Goal: Information Seeking & Learning: Learn about a topic

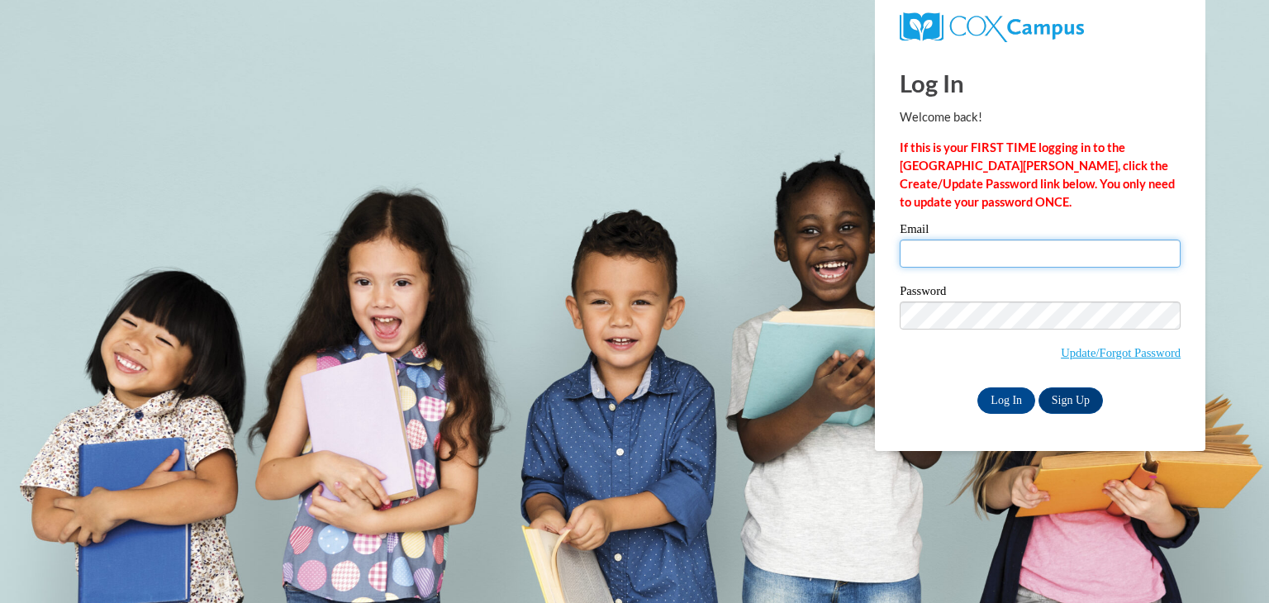
click at [916, 244] on input "Email" at bounding box center [1040, 254] width 281 height 28
type input "diane.schirger@wrps.net"
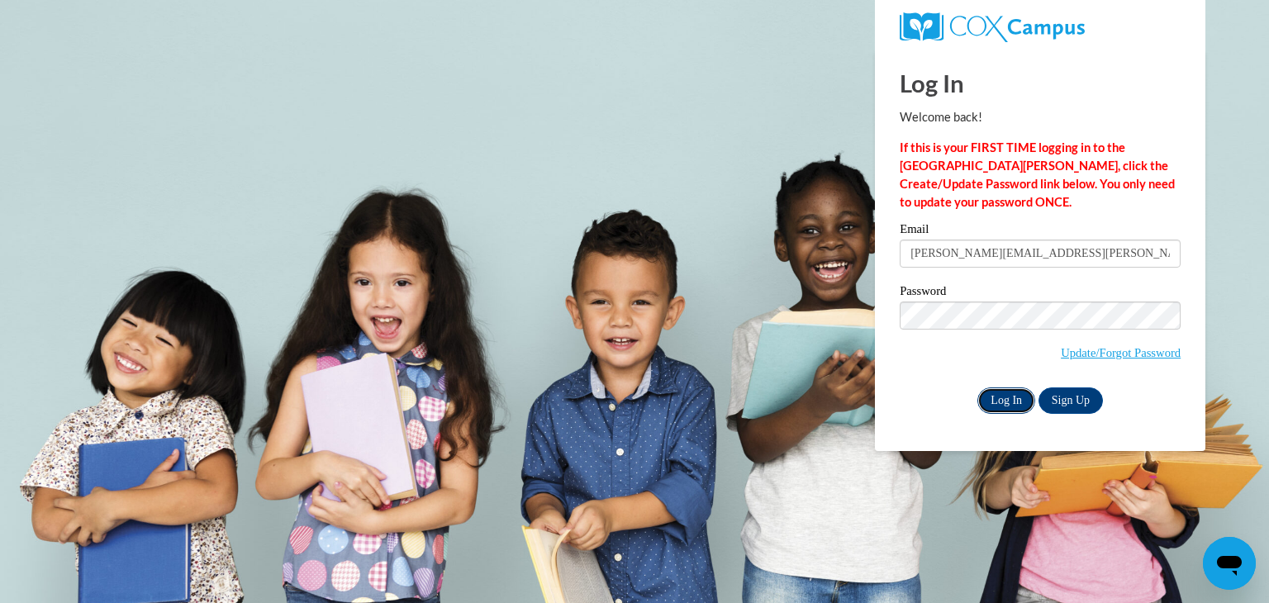
click at [1005, 401] on input "Log In" at bounding box center [1006, 400] width 58 height 26
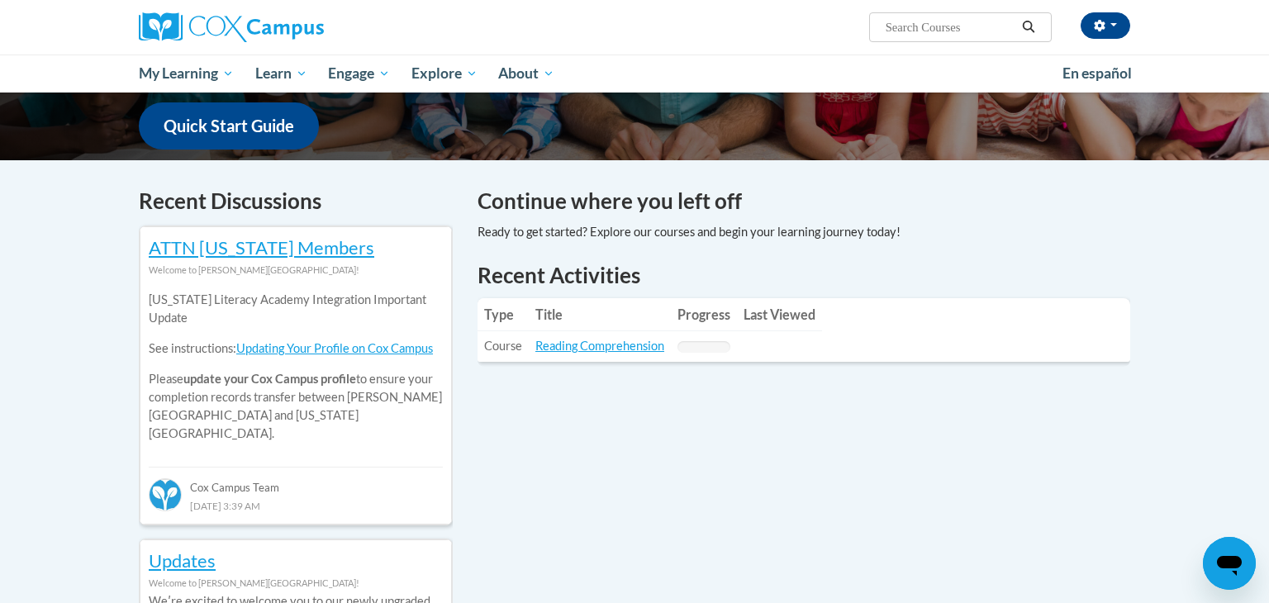
scroll to position [420, 0]
click at [609, 341] on link "Reading Comprehension" at bounding box center [599, 345] width 129 height 14
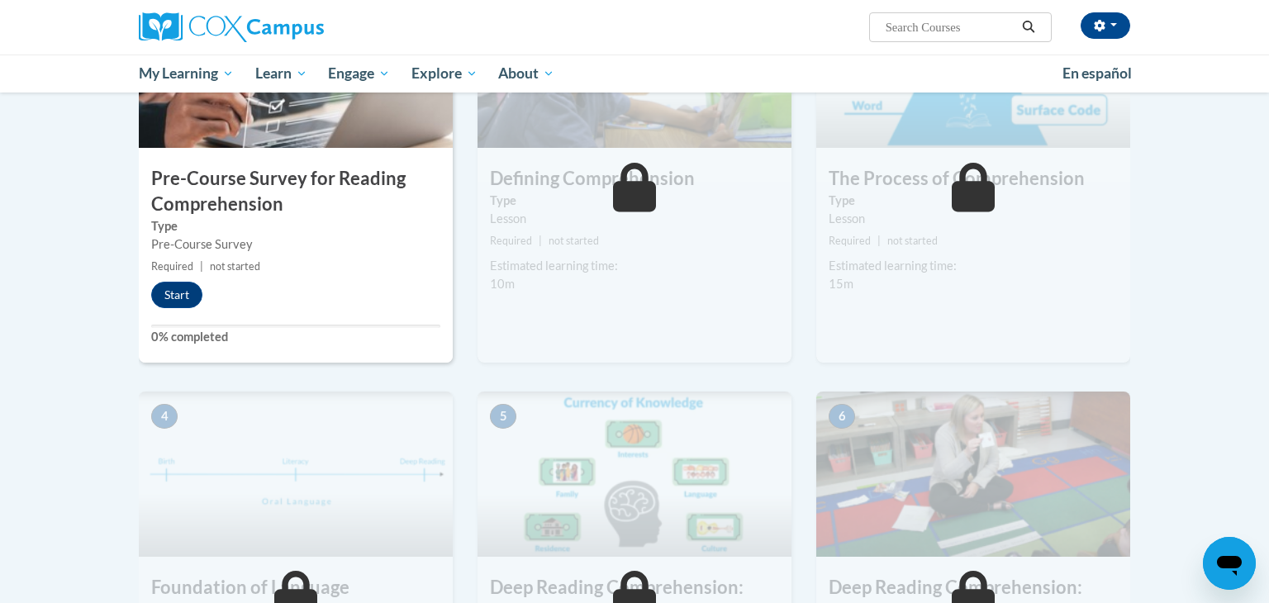
scroll to position [441, 0]
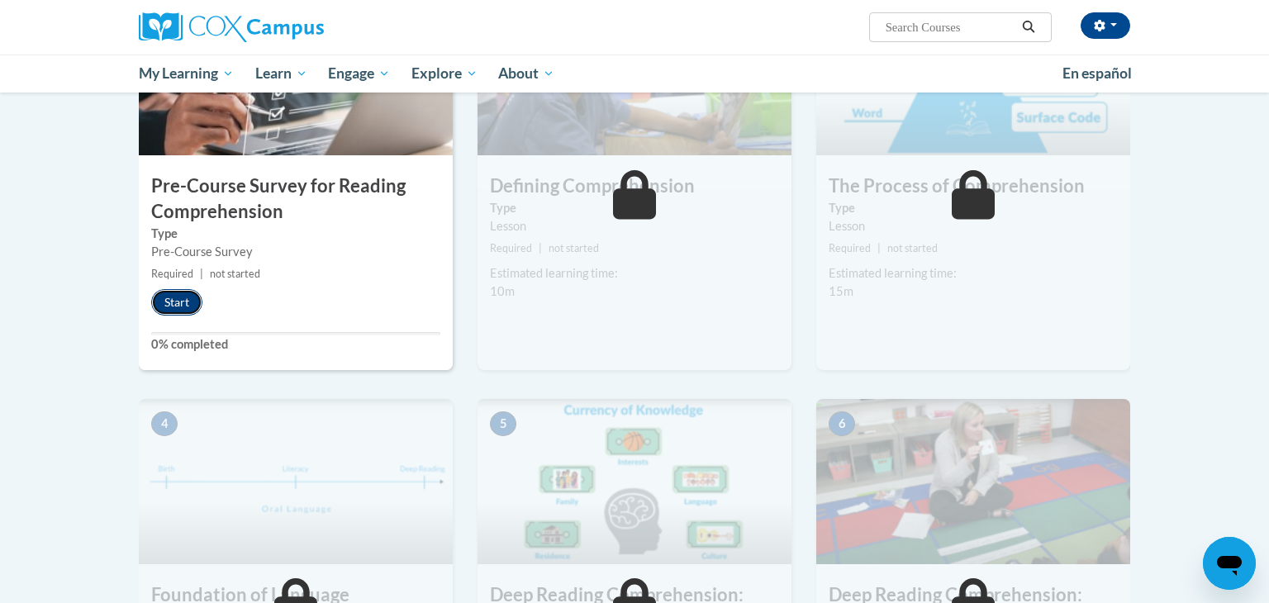
click at [188, 300] on button "Start" at bounding box center [176, 302] width 51 height 26
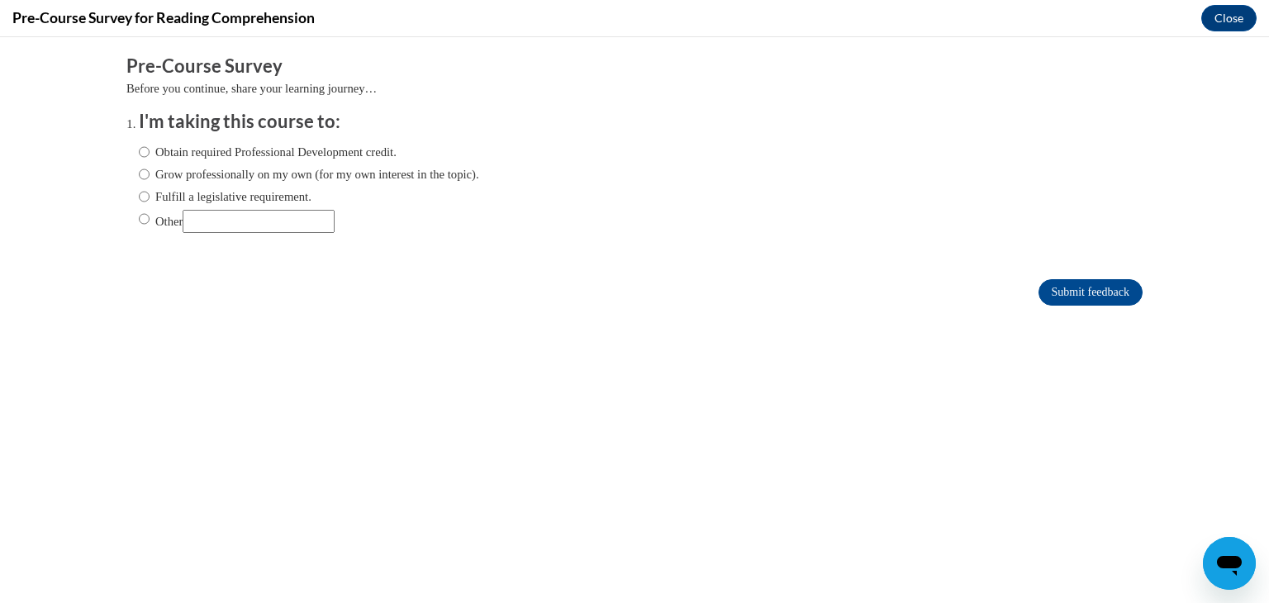
scroll to position [0, 0]
click at [141, 153] on input "Obtain required Professional Development credit." at bounding box center [144, 152] width 11 height 18
radio input "true"
click at [1109, 294] on input "Submit feedback" at bounding box center [1090, 292] width 104 height 26
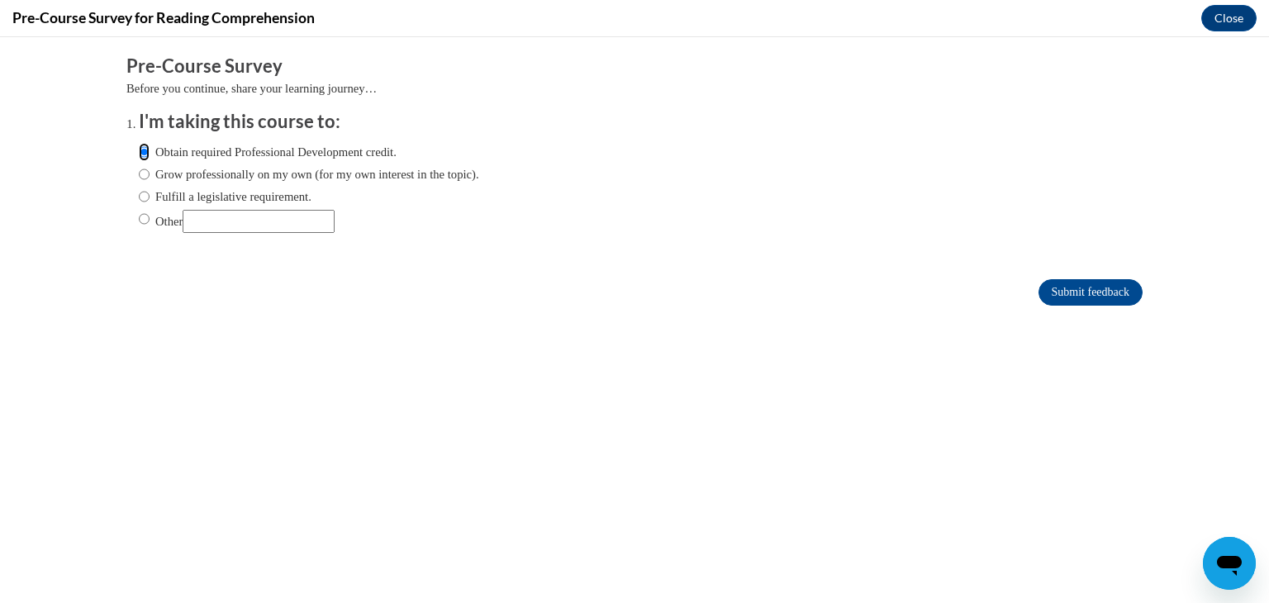
click at [145, 150] on input "Obtain required Professional Development credit." at bounding box center [144, 152] width 11 height 18
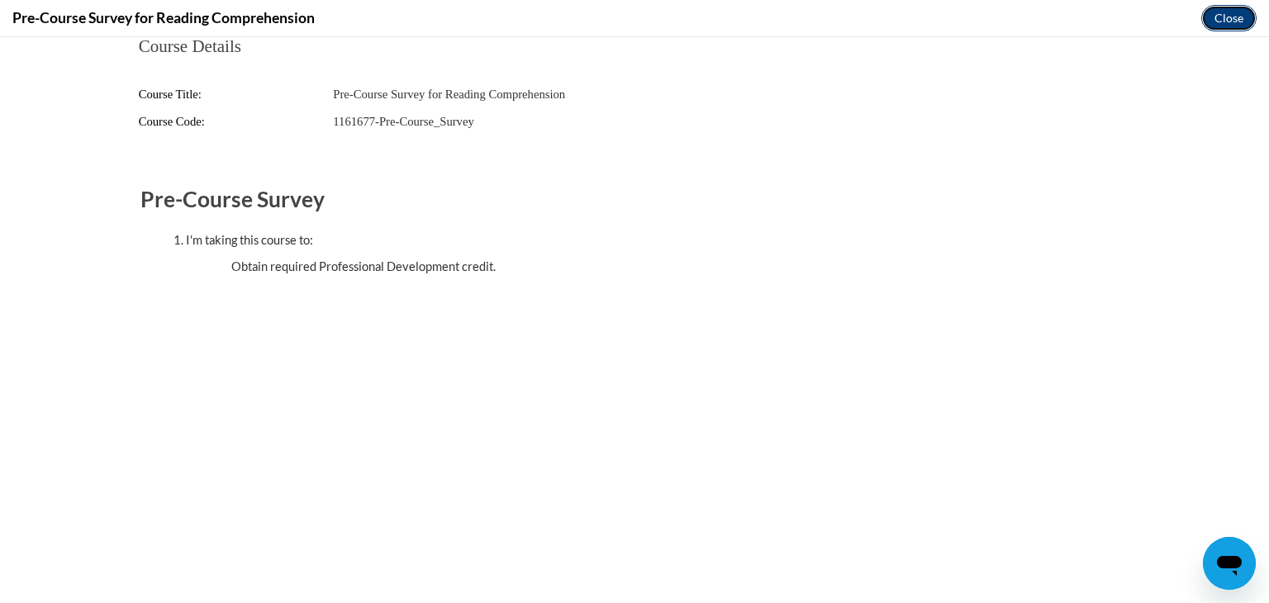
click at [1227, 24] on button "Close" at bounding box center [1228, 18] width 55 height 26
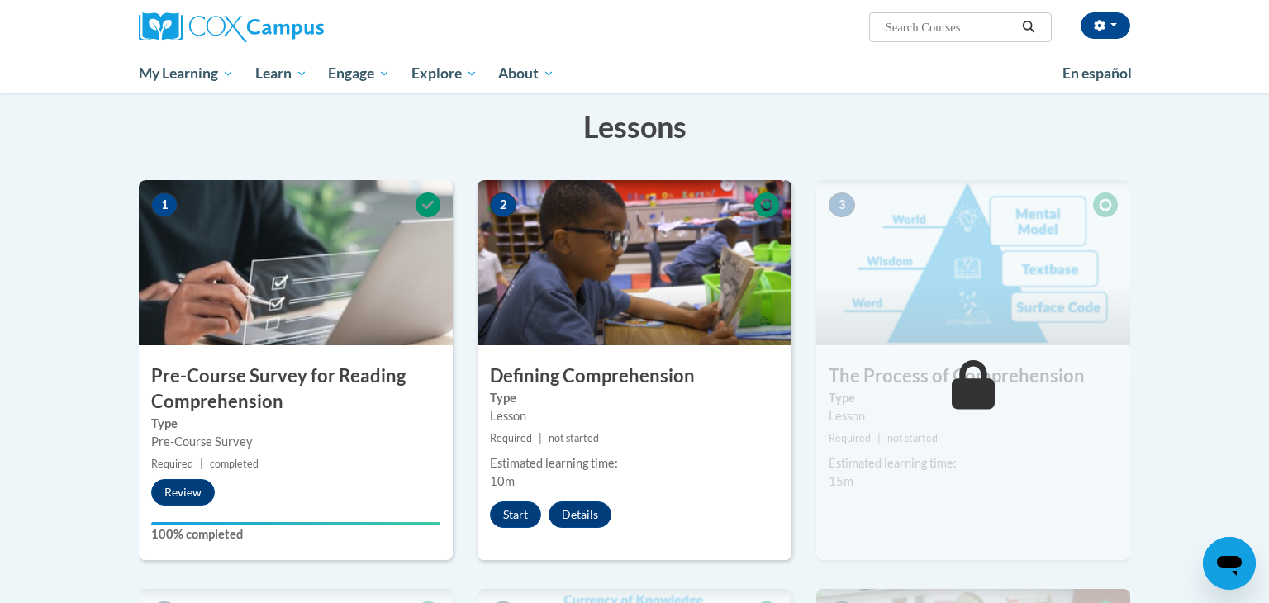
scroll to position [254, 0]
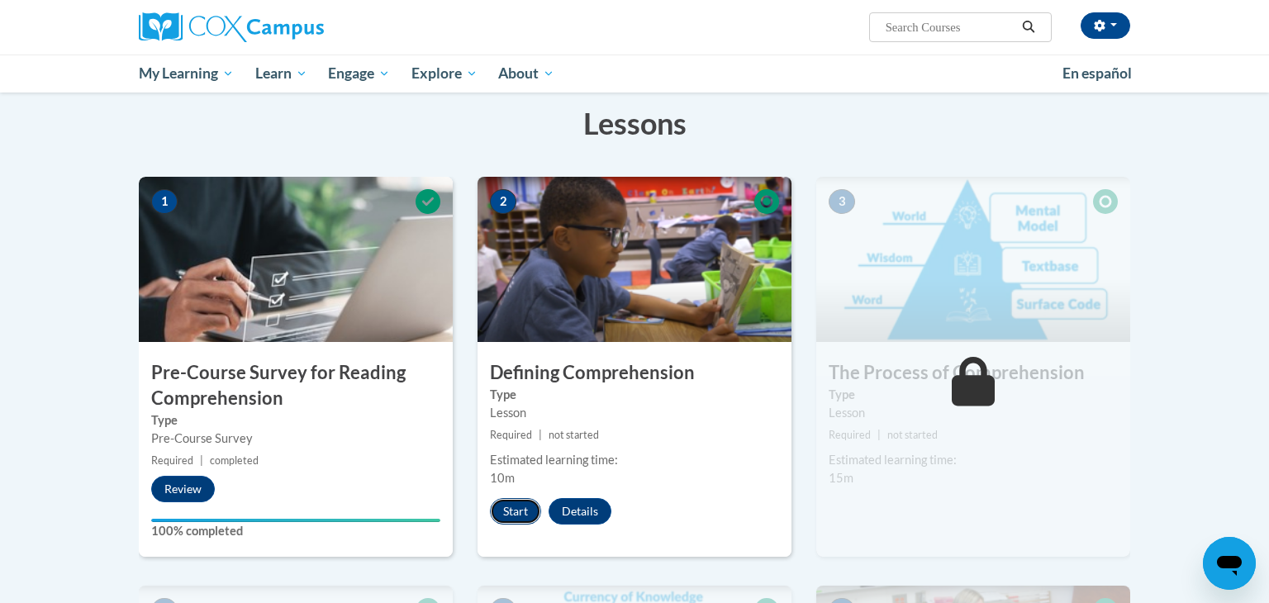
click at [522, 515] on button "Start" at bounding box center [515, 511] width 51 height 26
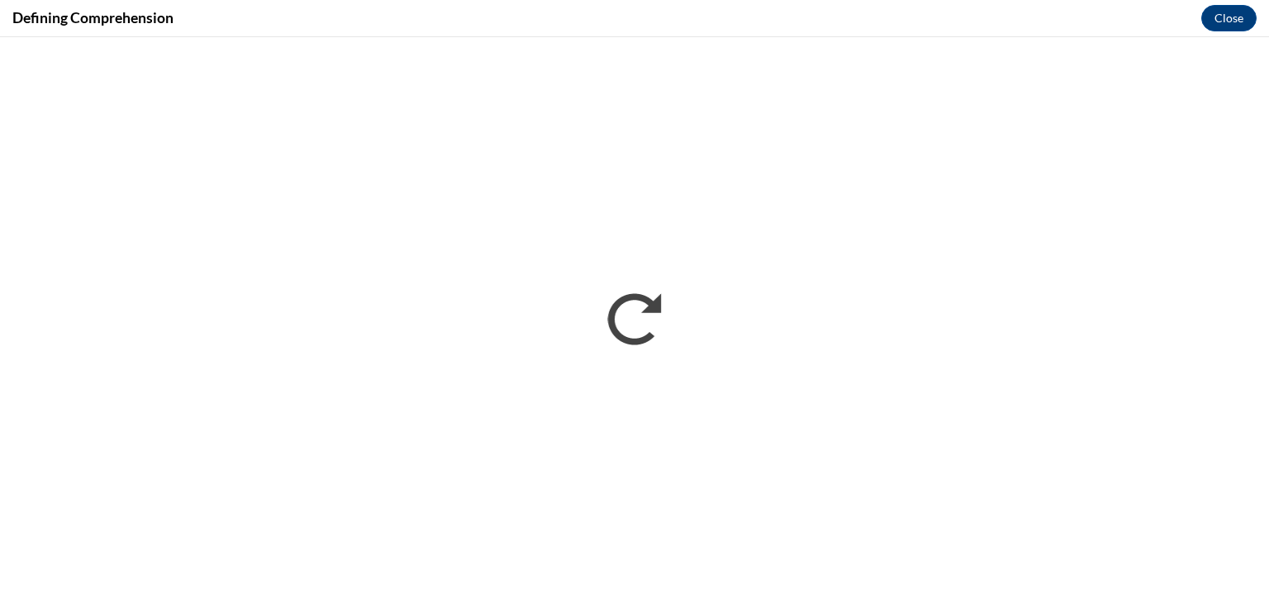
scroll to position [0, 0]
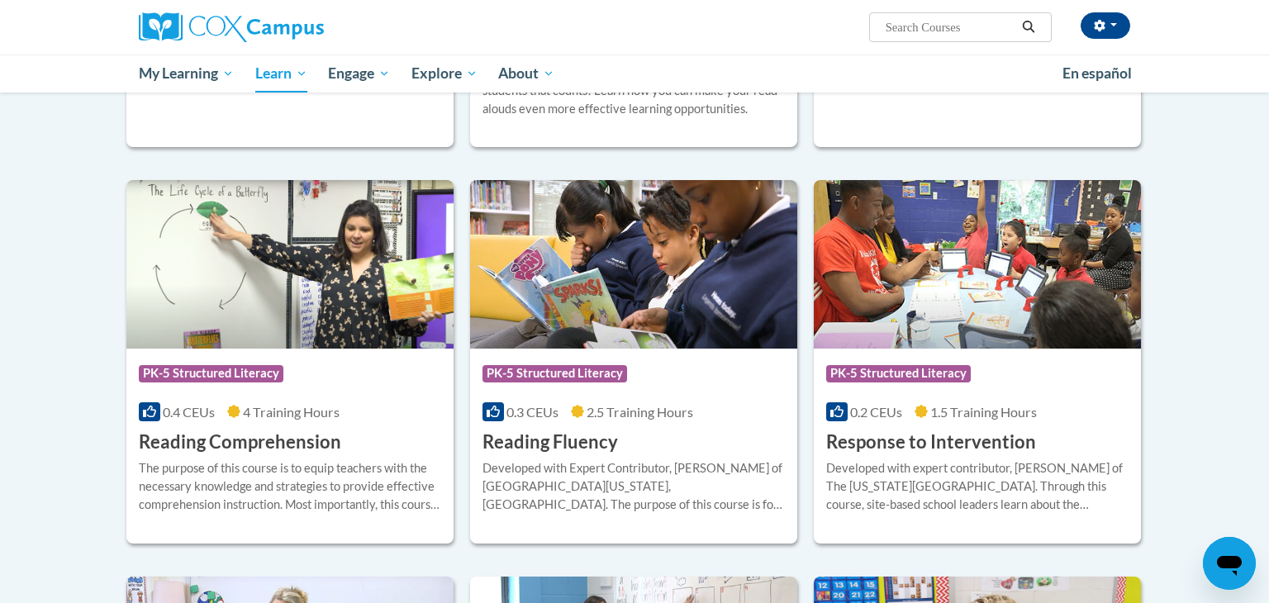
scroll to position [1302, 0]
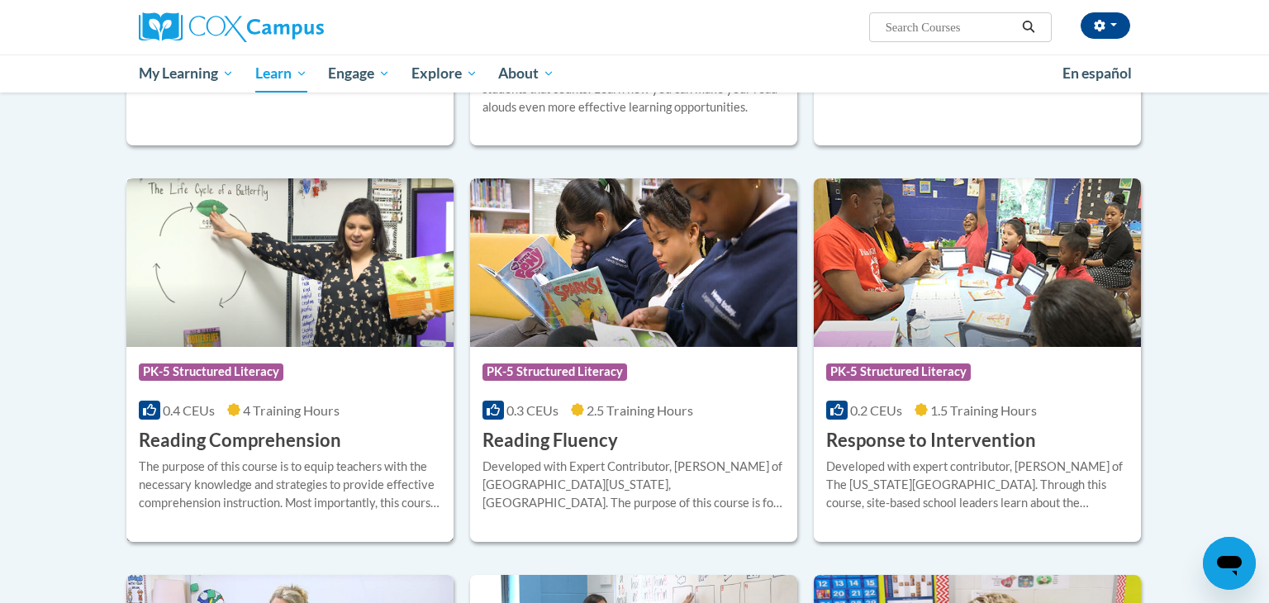
click at [362, 237] on img at bounding box center [289, 262] width 327 height 169
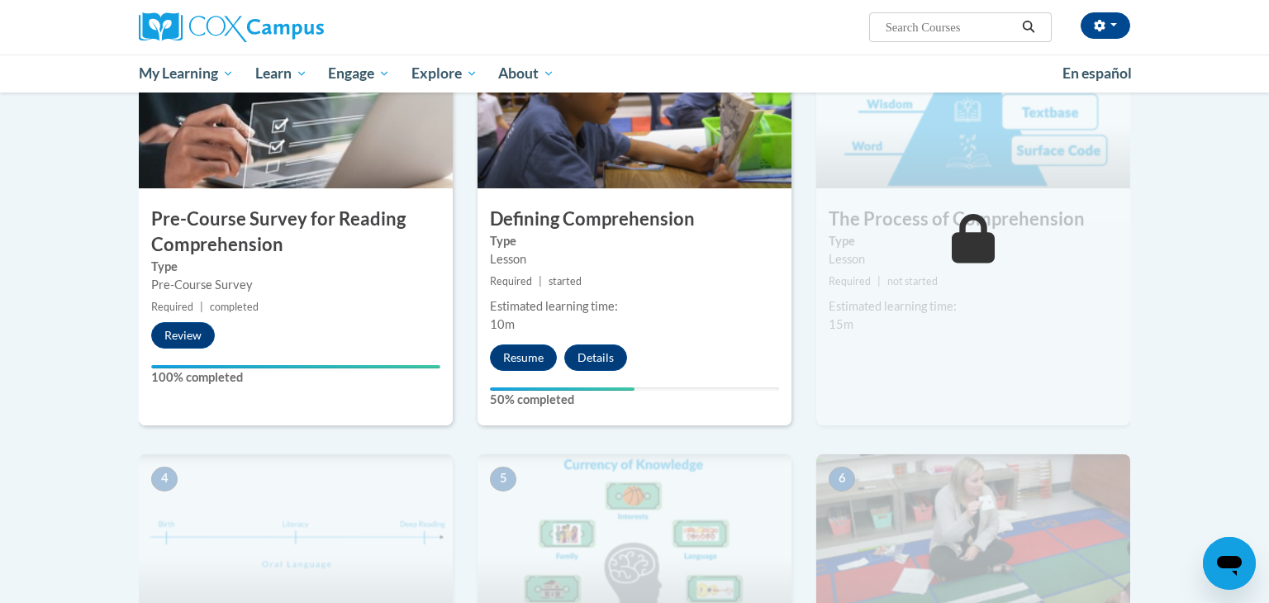
scroll to position [409, 0]
click at [520, 357] on button "Resume" at bounding box center [523, 357] width 67 height 26
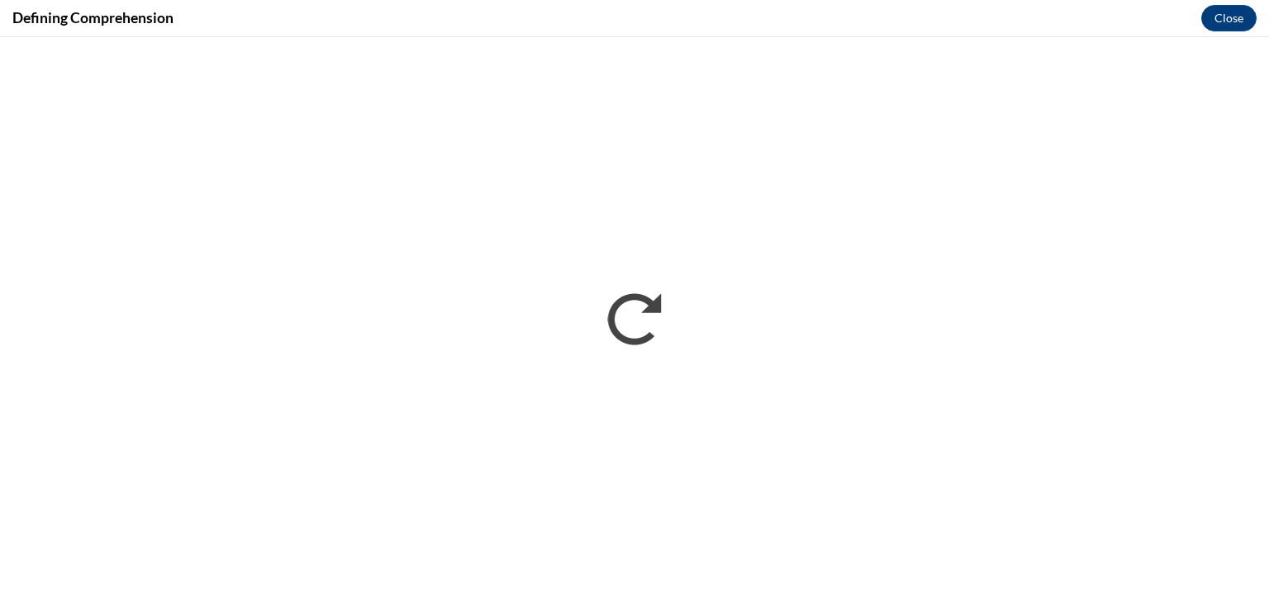
scroll to position [0, 0]
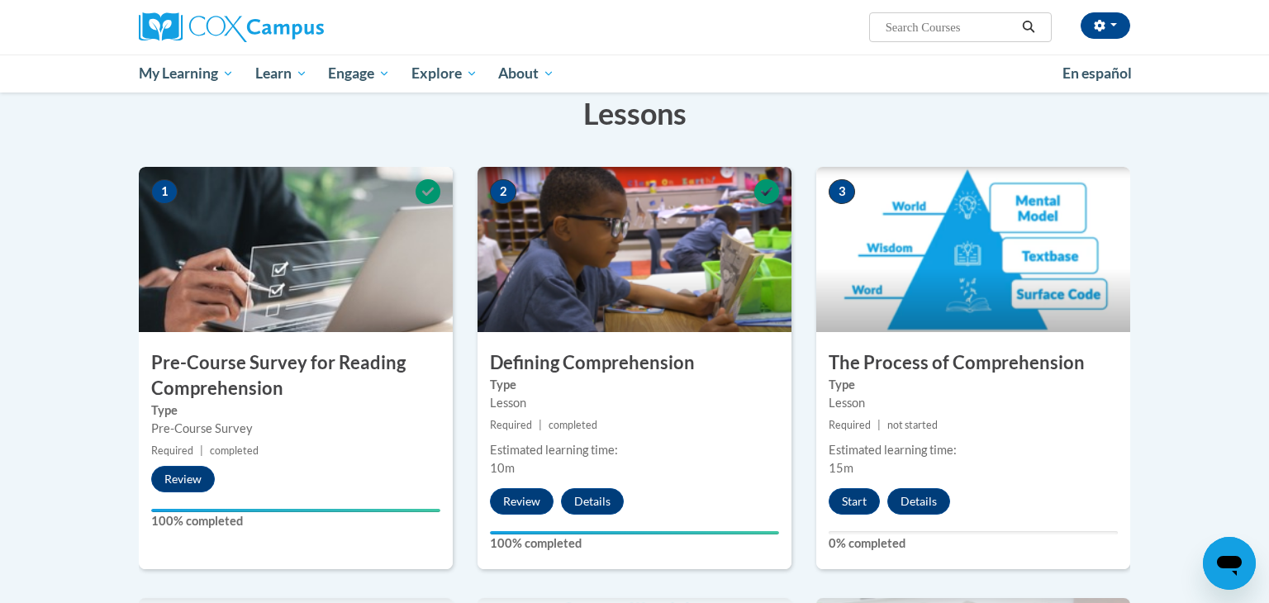
scroll to position [265, 0]
